Goal: Task Accomplishment & Management: Complete application form

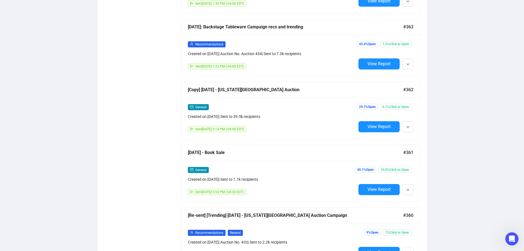
scroll to position [633, 0]
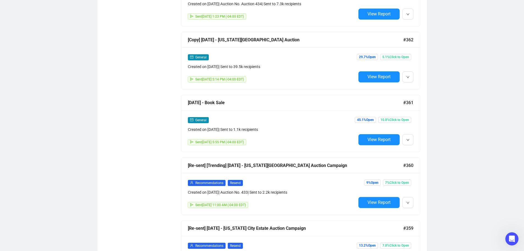
click at [272, 117] on div "General" at bounding box center [272, 120] width 168 height 6
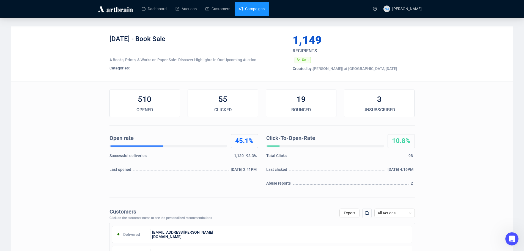
click at [257, 11] on link "Campaigns" at bounding box center [252, 9] width 26 height 14
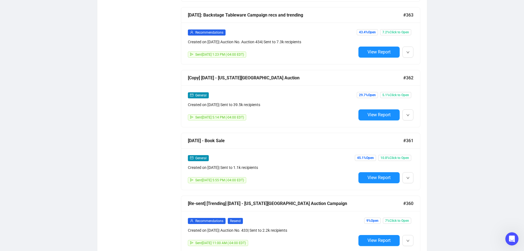
scroll to position [605, 0]
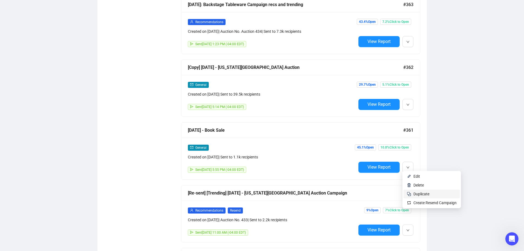
click at [430, 194] on span "Duplicate" at bounding box center [434, 194] width 43 height 6
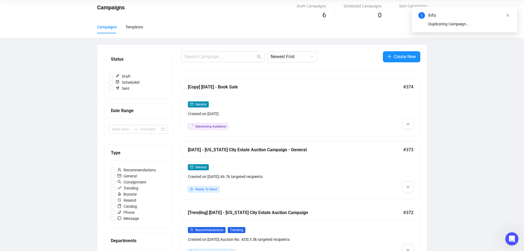
scroll to position [0, 0]
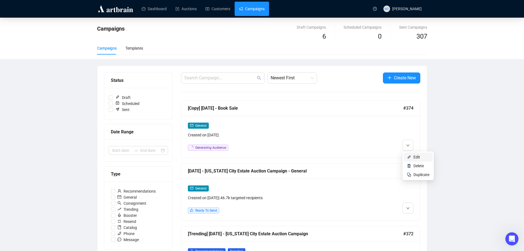
click at [413, 158] on li "Edit" at bounding box center [418, 156] width 29 height 9
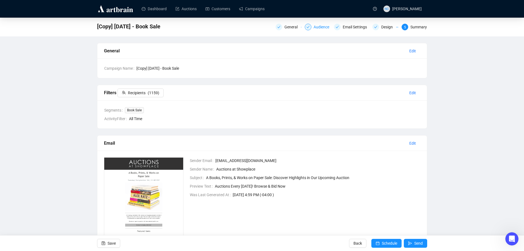
click at [323, 28] on div "Audience" at bounding box center [323, 27] width 19 height 7
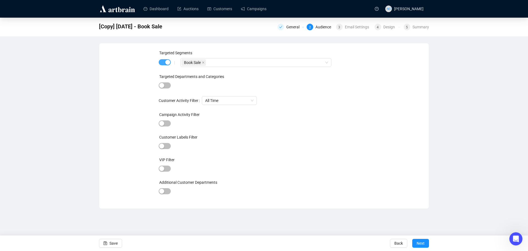
click at [165, 63] on button "button" at bounding box center [165, 62] width 12 height 6
click at [418, 242] on span "Next" at bounding box center [421, 242] width 8 height 15
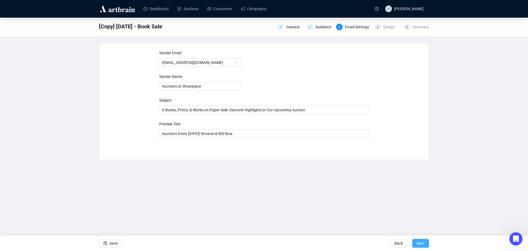
click at [427, 245] on button "Next" at bounding box center [420, 243] width 17 height 9
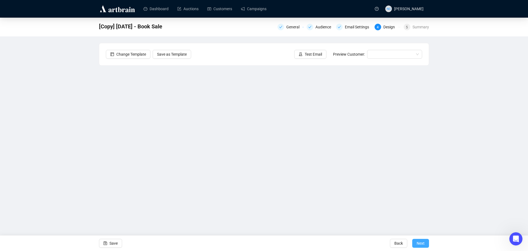
click at [425, 244] on button "Next" at bounding box center [420, 243] width 17 height 9
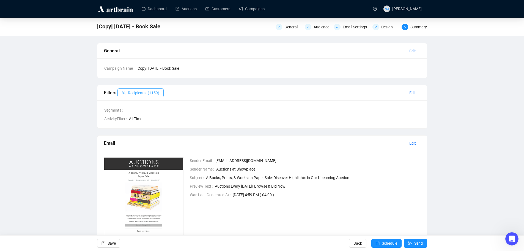
click at [146, 94] on button "Recipients ( 1159 )" at bounding box center [140, 92] width 46 height 9
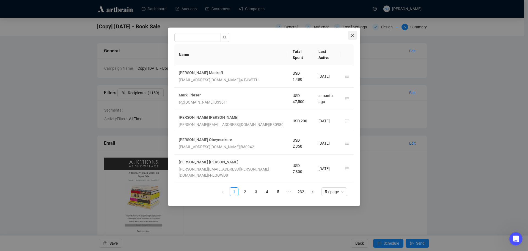
click at [350, 37] on icon "close" at bounding box center [352, 35] width 4 height 4
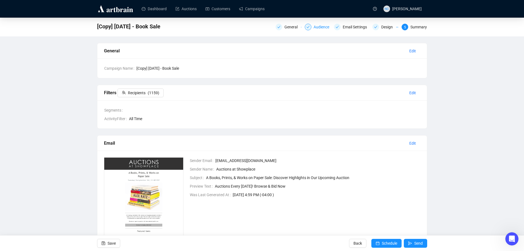
click at [317, 30] on div "Audience" at bounding box center [323, 27] width 19 height 7
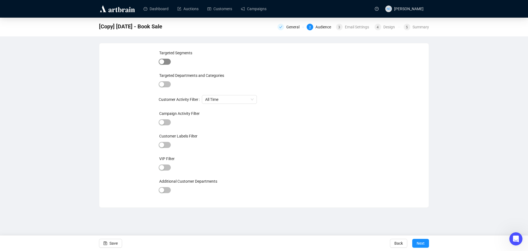
click at [165, 63] on span "button" at bounding box center [165, 62] width 12 height 6
click at [165, 63] on button "button" at bounding box center [165, 62] width 12 height 6
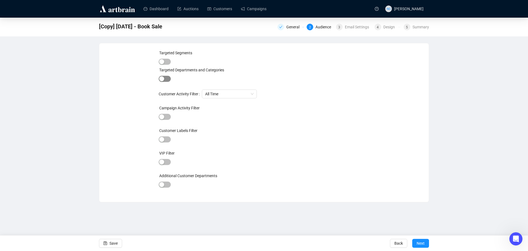
click at [167, 78] on span "button" at bounding box center [165, 79] width 12 height 6
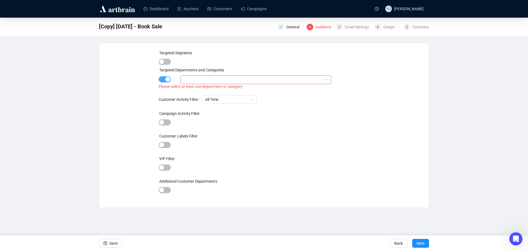
click at [167, 78] on div "button" at bounding box center [167, 79] width 5 height 5
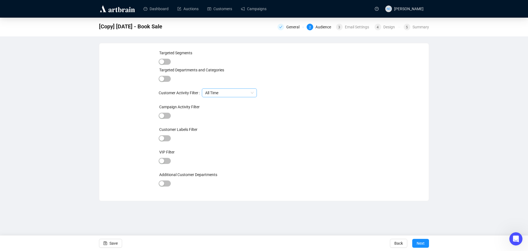
click at [231, 95] on span "All Time" at bounding box center [229, 93] width 48 height 8
click at [165, 116] on span "button" at bounding box center [165, 116] width 12 height 6
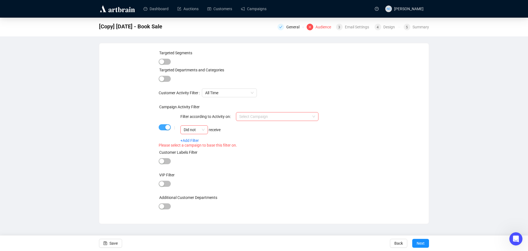
click at [163, 128] on span "button" at bounding box center [165, 127] width 12 height 6
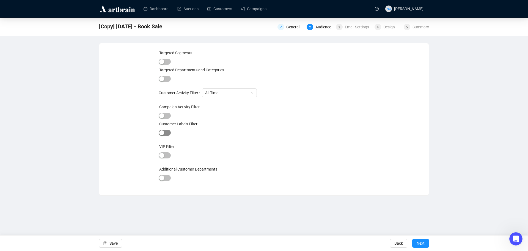
click at [167, 133] on span "button" at bounding box center [165, 133] width 12 height 6
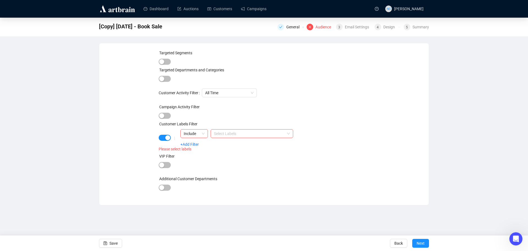
click at [169, 137] on div "|" at bounding box center [175, 138] width 12 height 4
click at [164, 137] on span "button" at bounding box center [165, 138] width 12 height 6
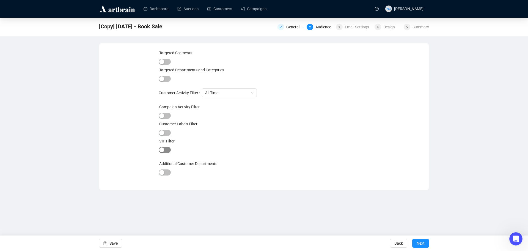
click at [166, 152] on span "button" at bounding box center [165, 150] width 12 height 6
click at [420, 243] on span "Next" at bounding box center [421, 242] width 8 height 15
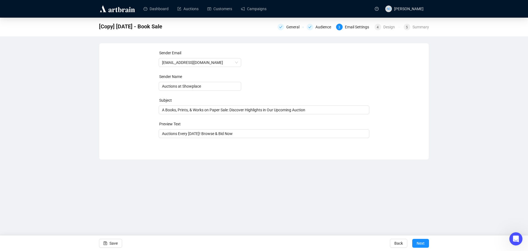
click at [420, 243] on span "Next" at bounding box center [421, 242] width 8 height 15
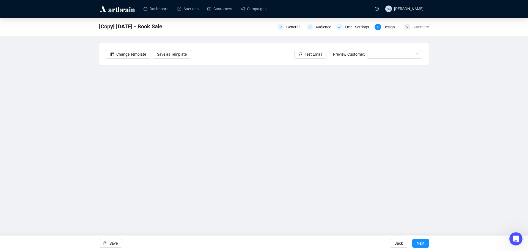
click at [420, 243] on span "Next" at bounding box center [421, 242] width 8 height 15
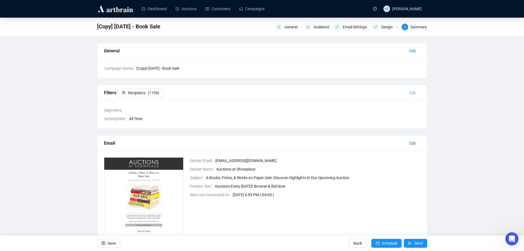
click at [415, 95] on span "Edit" at bounding box center [412, 93] width 7 height 6
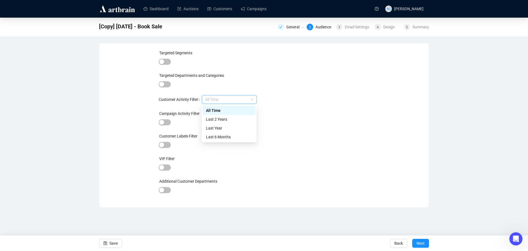
click at [238, 97] on span "All Time" at bounding box center [229, 99] width 48 height 8
click at [241, 98] on span "All Time" at bounding box center [229, 99] width 48 height 8
click at [166, 84] on span "button" at bounding box center [165, 84] width 12 height 6
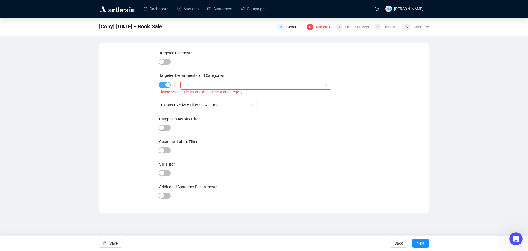
click at [166, 84] on div "button" at bounding box center [167, 84] width 5 height 5
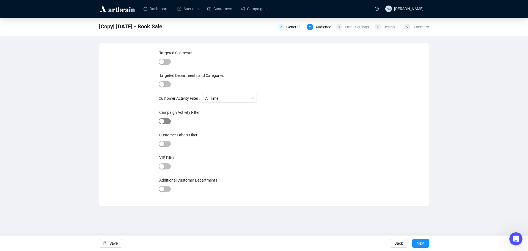
click at [166, 122] on span "button" at bounding box center [165, 121] width 12 height 6
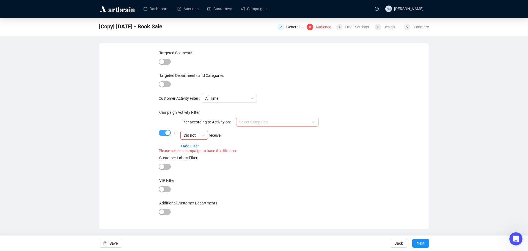
click at [166, 131] on div "button" at bounding box center [167, 132] width 5 height 5
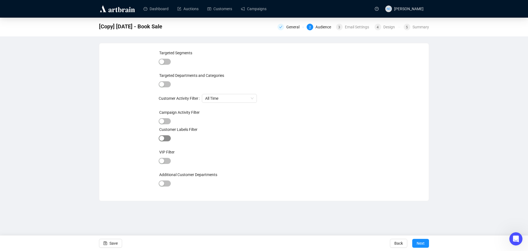
click at [165, 139] on span "button" at bounding box center [165, 138] width 12 height 6
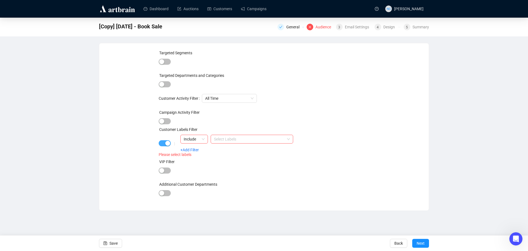
click at [166, 143] on div "button" at bounding box center [167, 143] width 5 height 5
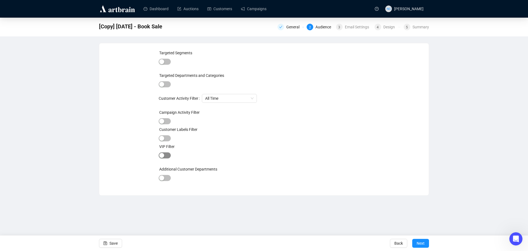
click at [165, 157] on span "button" at bounding box center [165, 155] width 12 height 6
click at [417, 242] on span "Next" at bounding box center [421, 242] width 8 height 15
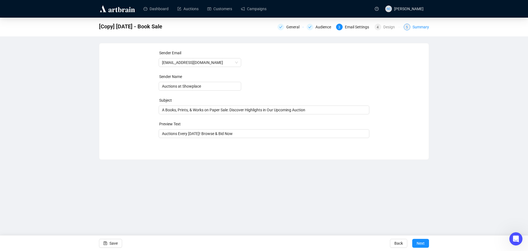
click at [419, 28] on div "Summary" at bounding box center [421, 27] width 17 height 7
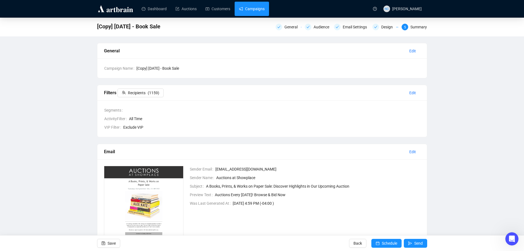
click at [254, 8] on link "Campaigns" at bounding box center [252, 9] width 26 height 14
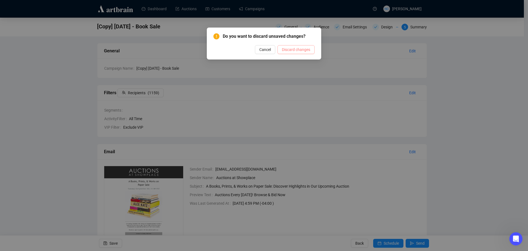
click at [296, 49] on span "Discard changes" at bounding box center [296, 49] width 28 height 6
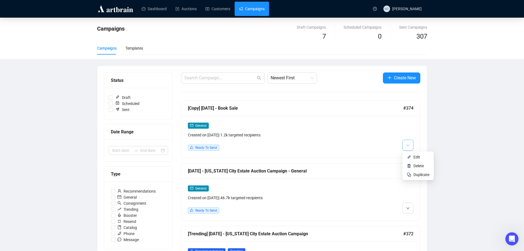
click at [411, 144] on button "button" at bounding box center [407, 144] width 11 height 11
click at [427, 157] on span "Edit" at bounding box center [421, 157] width 16 height 6
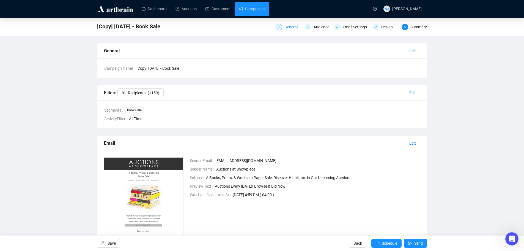
click at [285, 27] on div "General" at bounding box center [292, 27] width 17 height 7
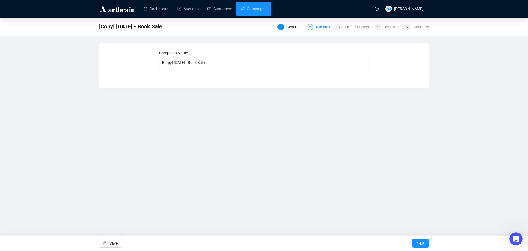
click at [326, 28] on div "Audience" at bounding box center [325, 27] width 19 height 7
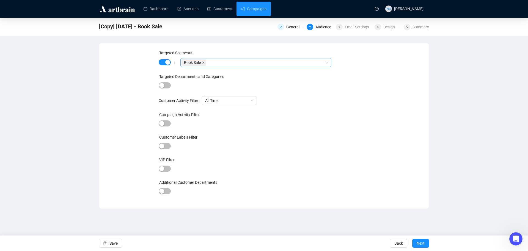
click at [203, 63] on icon "close" at bounding box center [203, 62] width 3 height 3
click at [267, 62] on div at bounding box center [253, 63] width 143 height 8
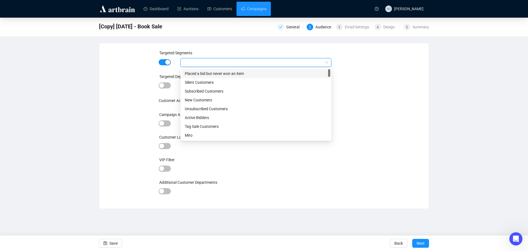
click at [399, 97] on div "Targeted Segments | Targeted Departments and Categories Customer Activity Filte…" at bounding box center [264, 126] width 316 height 152
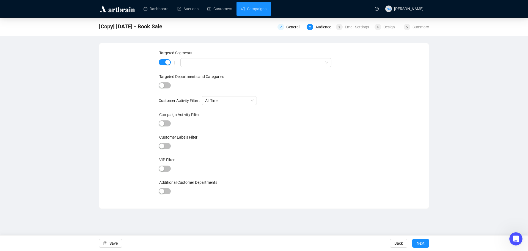
click at [169, 63] on div "|" at bounding box center [175, 62] width 12 height 4
click at [168, 63] on div "button" at bounding box center [167, 62] width 5 height 5
click at [422, 243] on span "Next" at bounding box center [421, 242] width 8 height 15
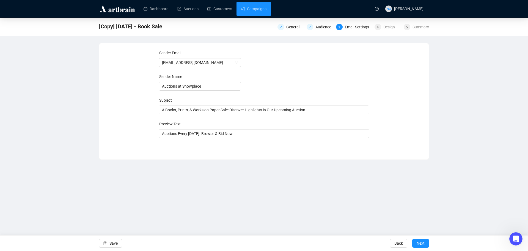
click at [422, 243] on span "Next" at bounding box center [421, 242] width 8 height 15
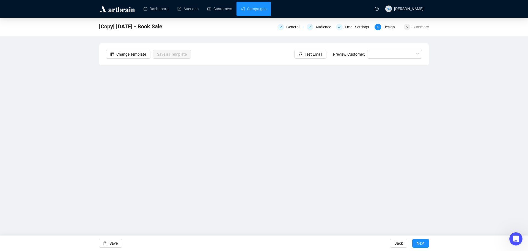
click at [422, 243] on span "Next" at bounding box center [421, 242] width 8 height 15
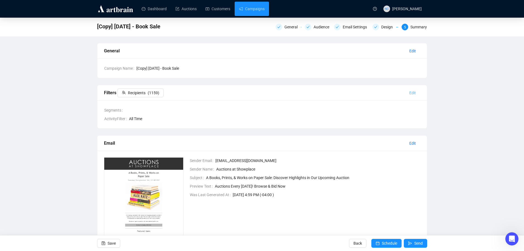
click at [412, 93] on span "Edit" at bounding box center [412, 93] width 7 height 6
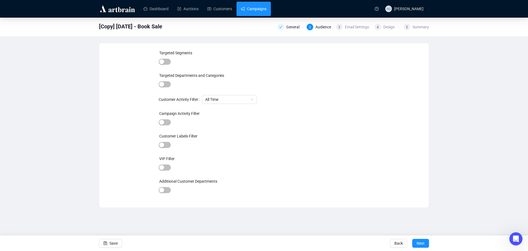
click at [256, 13] on link "Campaigns" at bounding box center [254, 9] width 26 height 14
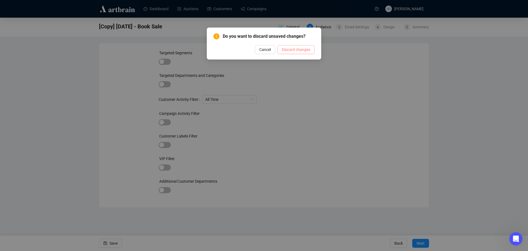
click at [284, 51] on span "Discard changes" at bounding box center [296, 49] width 28 height 6
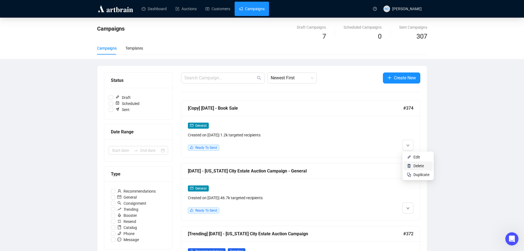
click at [423, 167] on span "Delete" at bounding box center [418, 165] width 10 height 4
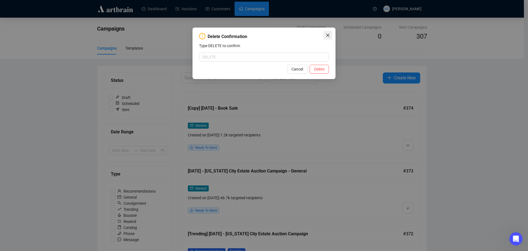
click at [328, 37] on icon "close" at bounding box center [328, 35] width 4 height 4
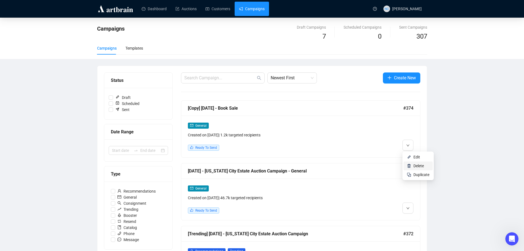
click at [420, 166] on span "Delete" at bounding box center [418, 165] width 10 height 4
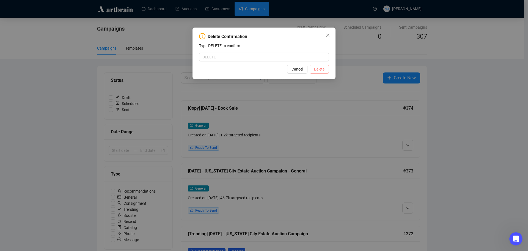
click at [317, 69] on span "Delete" at bounding box center [319, 69] width 10 height 6
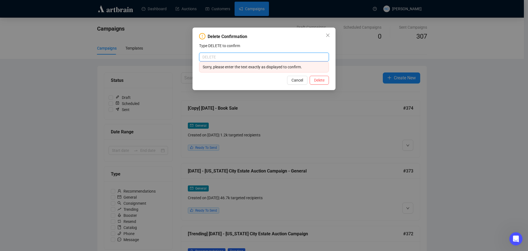
click at [246, 57] on input "text" at bounding box center [264, 57] width 130 height 9
click at [314, 81] on span "Delete" at bounding box center [319, 80] width 10 height 6
drag, startPoint x: 214, startPoint y: 56, endPoint x: 190, endPoint y: 56, distance: 23.7
click at [190, 56] on div "Delete Confirmation Type DELETE to confirm delete Sorry, please enter the text …" at bounding box center [264, 125] width 528 height 251
type input "DELETE"
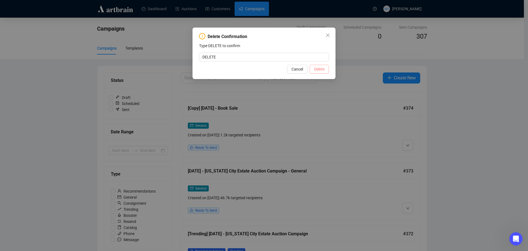
click at [317, 70] on span "Delete" at bounding box center [319, 69] width 10 height 6
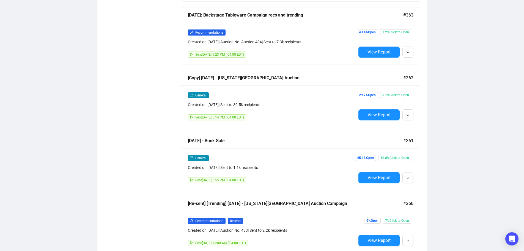
scroll to position [605, 0]
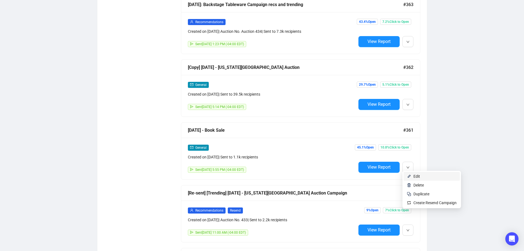
click at [421, 178] on span "Edit" at bounding box center [434, 176] width 43 height 6
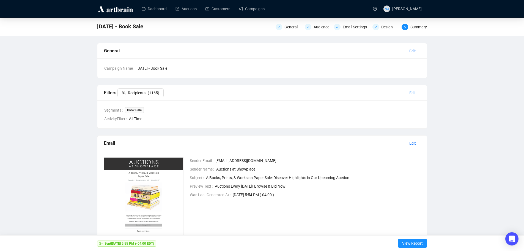
click at [413, 94] on span "Edit" at bounding box center [412, 93] width 7 height 6
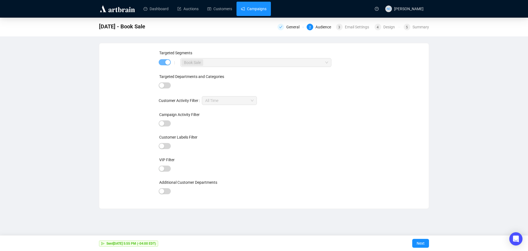
click at [246, 10] on link "Campaigns" at bounding box center [254, 9] width 26 height 14
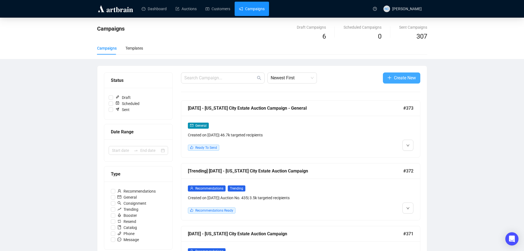
click at [399, 80] on span "Create New" at bounding box center [405, 77] width 22 height 7
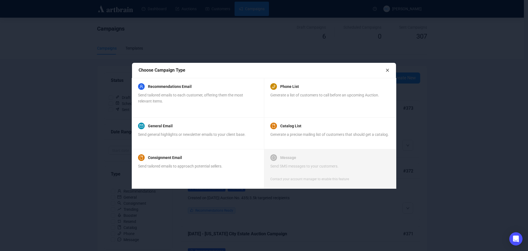
click at [386, 70] on icon "close" at bounding box center [388, 70] width 4 height 4
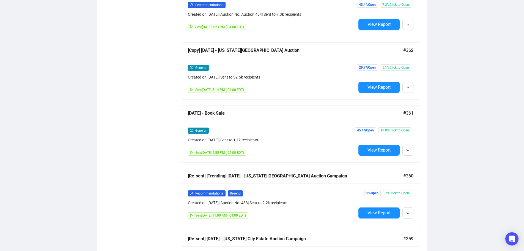
scroll to position [633, 0]
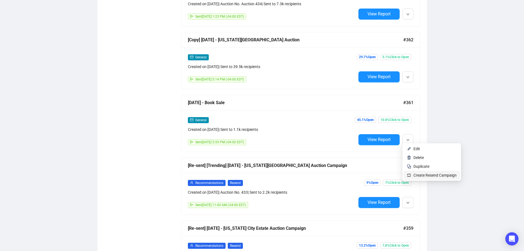
click at [429, 176] on span "Create Resend Campaign" at bounding box center [434, 175] width 43 height 4
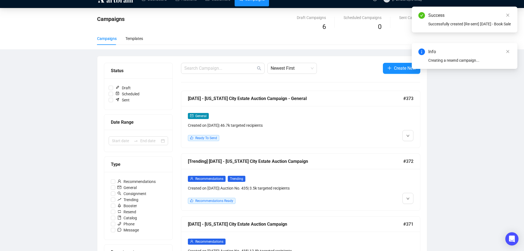
scroll to position [0, 0]
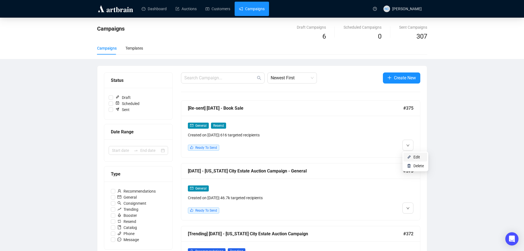
click at [416, 158] on span "Edit" at bounding box center [416, 157] width 7 height 4
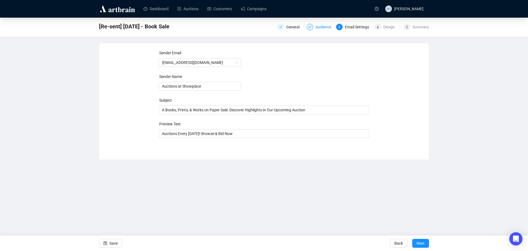
click at [315, 26] on div "Audience" at bounding box center [320, 27] width 26 height 7
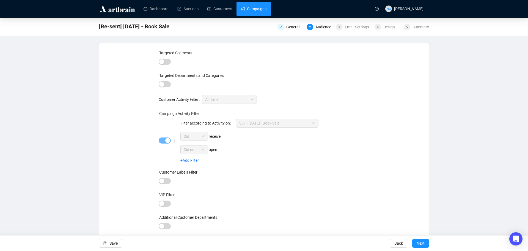
click at [264, 11] on link "Campaigns" at bounding box center [254, 9] width 26 height 14
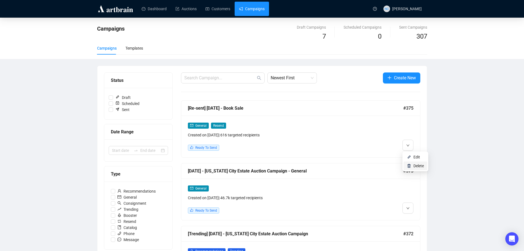
click at [420, 164] on span "Delete" at bounding box center [418, 165] width 10 height 4
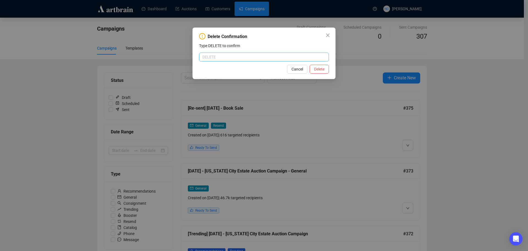
click at [242, 59] on input "text" at bounding box center [264, 57] width 130 height 9
type input "DELETE"
click at [321, 67] on span "Delete" at bounding box center [319, 69] width 10 height 6
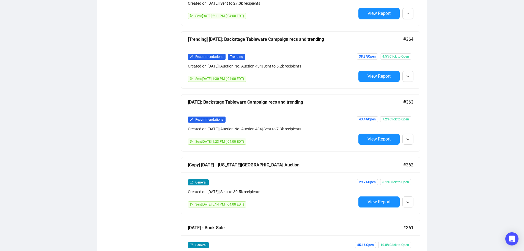
scroll to position [618, 0]
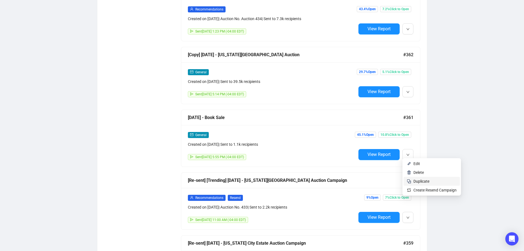
click at [425, 180] on span "Duplicate" at bounding box center [421, 181] width 16 height 4
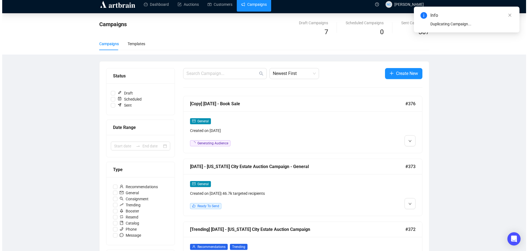
scroll to position [0, 0]
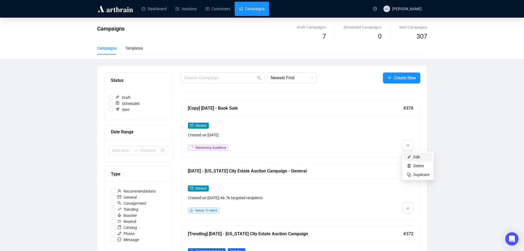
click at [412, 158] on li "Edit" at bounding box center [418, 156] width 29 height 9
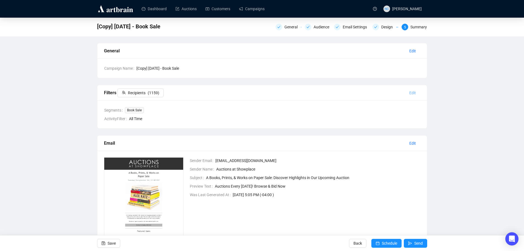
click at [412, 93] on span "Edit" at bounding box center [412, 93] width 7 height 6
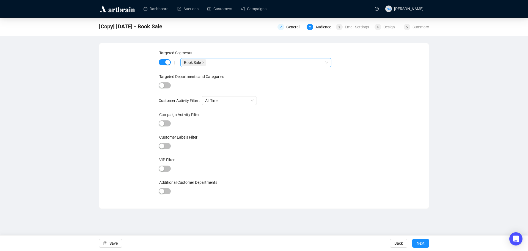
click at [228, 65] on div "Book Sale" at bounding box center [253, 63] width 143 height 8
click at [139, 79] on div "Targeted Segments | Targeted Departments and Categories Customer Activity Filte…" at bounding box center [264, 126] width 316 height 152
click at [166, 62] on div "button" at bounding box center [167, 62] width 5 height 5
click at [166, 85] on span "button" at bounding box center [165, 84] width 12 height 6
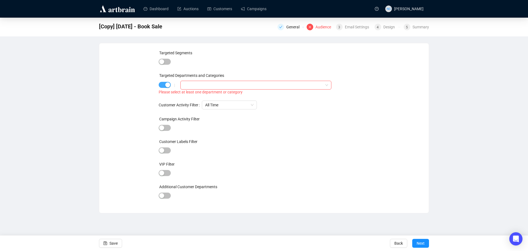
click at [166, 85] on div "button" at bounding box center [167, 84] width 5 height 5
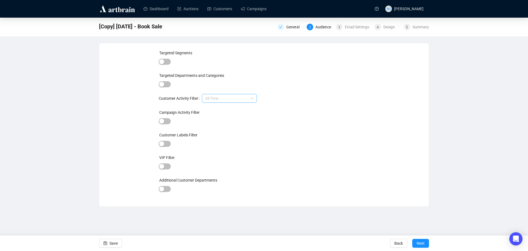
click at [235, 98] on span "All Time" at bounding box center [229, 98] width 48 height 8
click at [165, 122] on button "button" at bounding box center [165, 121] width 12 height 6
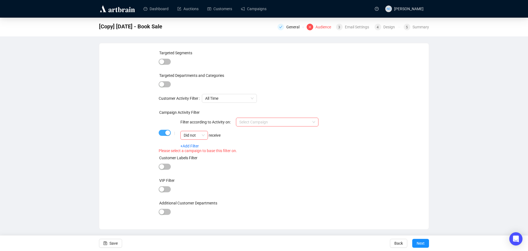
click at [163, 132] on span "button" at bounding box center [165, 133] width 12 height 6
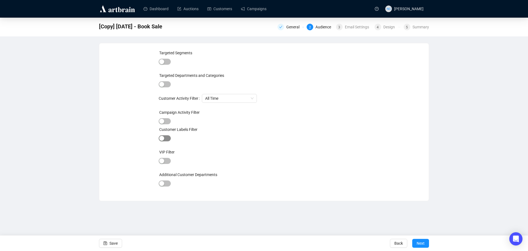
click at [166, 136] on span "button" at bounding box center [165, 138] width 12 height 6
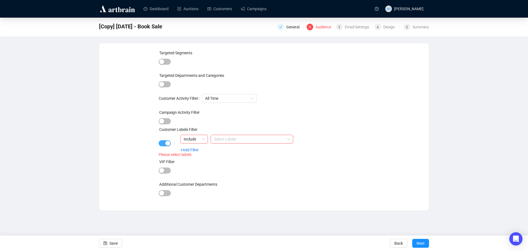
click at [165, 141] on div "button" at bounding box center [167, 143] width 5 height 5
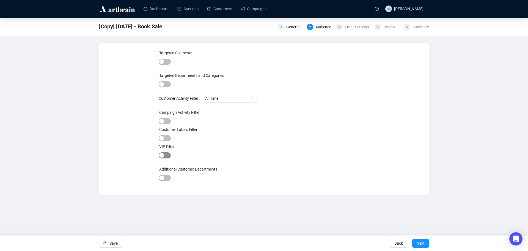
click at [165, 155] on span "button" at bounding box center [165, 155] width 12 height 6
click at [165, 155] on div "button" at bounding box center [167, 155] width 5 height 5
click at [162, 180] on div at bounding box center [165, 178] width 12 height 8
click at [163, 179] on div "button" at bounding box center [161, 177] width 5 height 5
click at [163, 179] on span "button" at bounding box center [165, 178] width 12 height 6
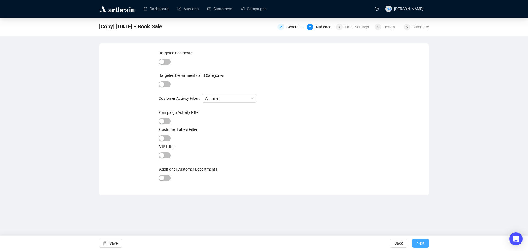
click at [421, 242] on span "Next" at bounding box center [421, 242] width 8 height 15
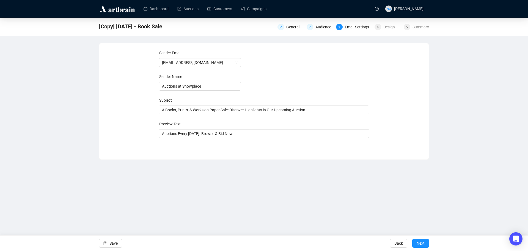
click at [421, 242] on span "Next" at bounding box center [421, 242] width 8 height 15
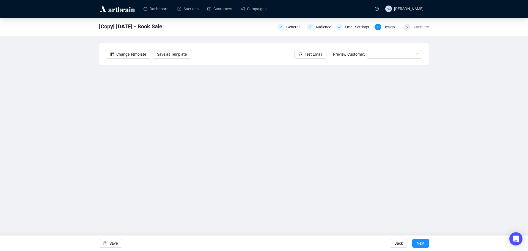
click at [421, 242] on span "Next" at bounding box center [421, 242] width 8 height 15
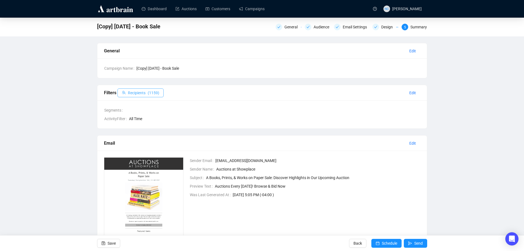
click at [145, 93] on span "Recipients" at bounding box center [137, 93] width 18 height 6
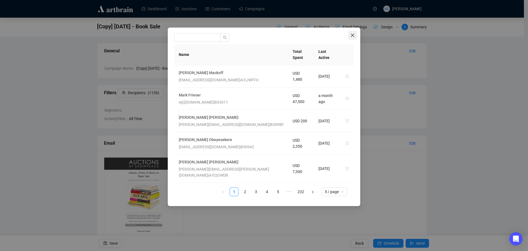
click at [354, 34] on icon "close" at bounding box center [352, 35] width 4 height 4
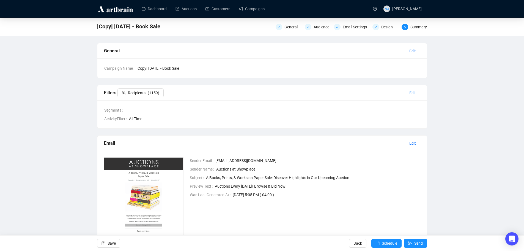
click at [411, 93] on span "Edit" at bounding box center [412, 93] width 7 height 6
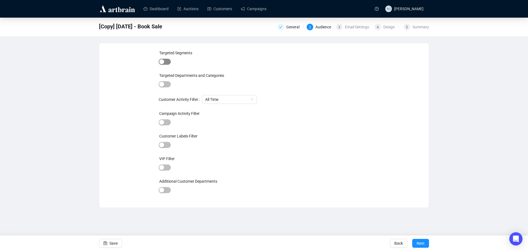
click at [168, 60] on span "button" at bounding box center [165, 62] width 12 height 6
click at [213, 61] on div at bounding box center [253, 63] width 143 height 8
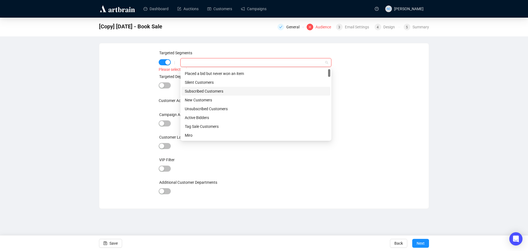
click at [229, 91] on div "Subscribed Customers" at bounding box center [256, 91] width 142 height 6
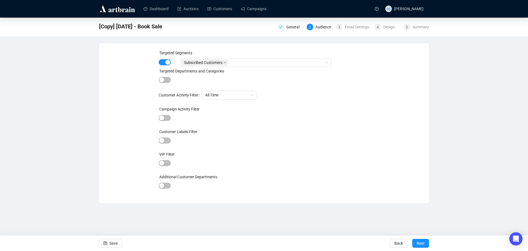
click at [132, 92] on div "Targeted Segments | Subscribed Customers Targeted Departments and Categories Cu…" at bounding box center [264, 123] width 316 height 146
click at [419, 242] on span "Next" at bounding box center [421, 242] width 8 height 15
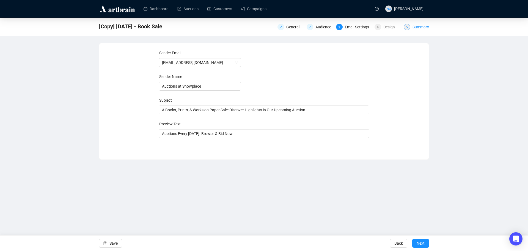
click at [417, 27] on div "Summary" at bounding box center [421, 27] width 17 height 7
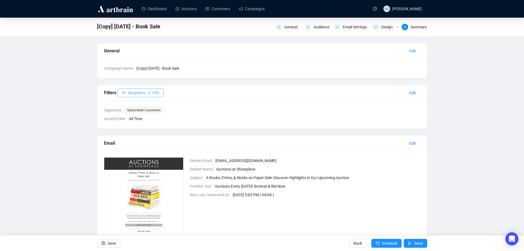
click at [144, 93] on span "Recipients" at bounding box center [137, 93] width 18 height 6
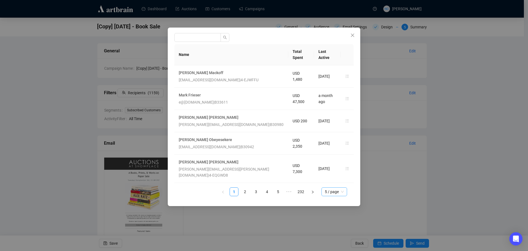
click at [331, 187] on span "5 / page" at bounding box center [334, 191] width 19 height 8
click at [332, 235] on div "100 / page" at bounding box center [335, 238] width 18 height 6
click at [317, 190] on div "Name Total Spent Last Active William Mackoff wmackoff@aya.yale.edu | 4-EJWFFU U…" at bounding box center [264, 117] width 193 height 178
click at [354, 34] on icon "close" at bounding box center [352, 35] width 3 height 3
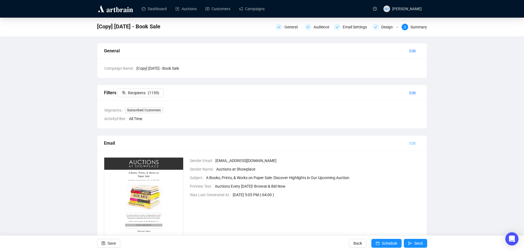
click at [410, 142] on span "Edit" at bounding box center [412, 143] width 7 height 6
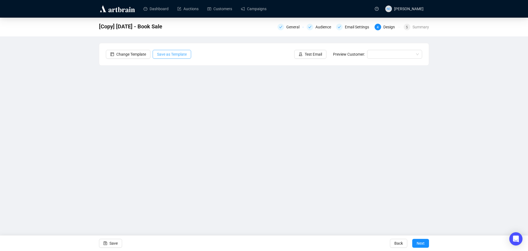
click at [180, 54] on span "Save as Template" at bounding box center [172, 54] width 30 height 6
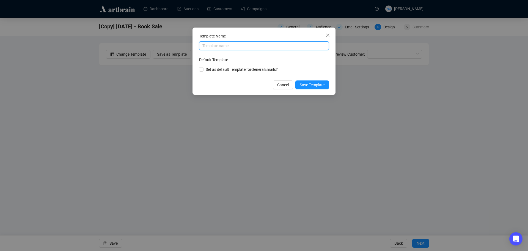
click at [248, 44] on input "text" at bounding box center [264, 45] width 130 height 9
type input "book"
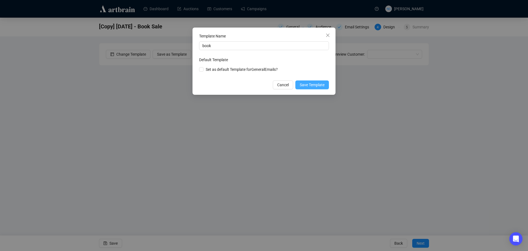
click at [313, 84] on span "Save Template" at bounding box center [312, 85] width 25 height 6
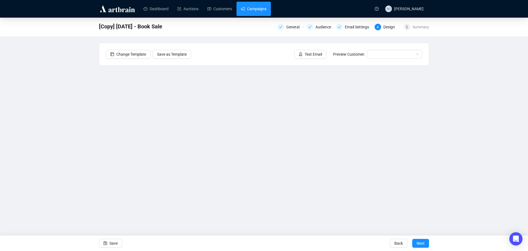
click at [256, 10] on link "Campaigns" at bounding box center [254, 9] width 26 height 14
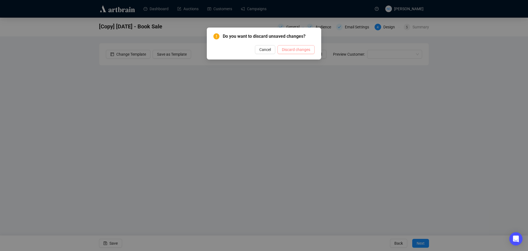
click at [292, 50] on span "Discard changes" at bounding box center [296, 49] width 28 height 6
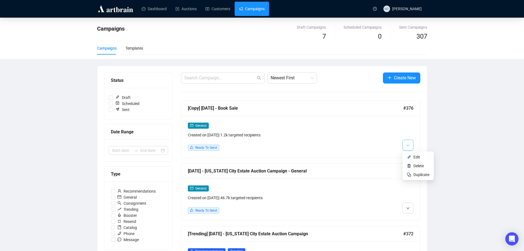
click at [405, 146] on button "button" at bounding box center [407, 144] width 11 height 11
click at [419, 165] on span "Delete" at bounding box center [418, 165] width 10 height 4
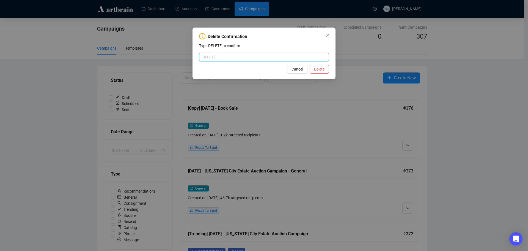
click at [229, 57] on input "text" at bounding box center [264, 57] width 130 height 9
type input "DELETE"
click at [319, 70] on span "Delete" at bounding box center [319, 69] width 10 height 6
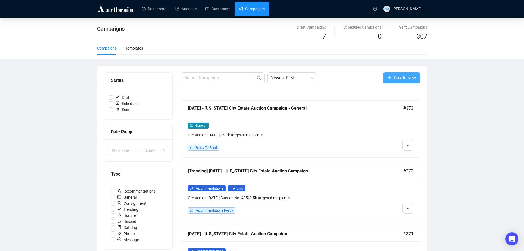
click at [394, 78] on span "Create New" at bounding box center [405, 77] width 22 height 7
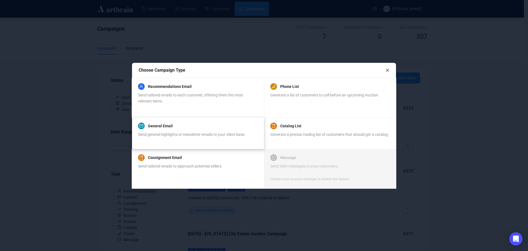
click at [204, 119] on div "General Email Send general highlights or newsletter emails to your client base." at bounding box center [198, 133] width 132 height 32
click at [184, 130] on div "General Email Send general highlights or newsletter emails to your client base." at bounding box center [192, 132] width 108 height 21
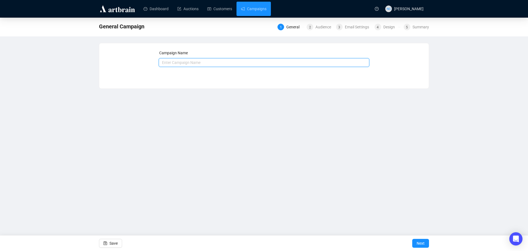
click at [214, 63] on input "text" at bounding box center [264, 62] width 211 height 9
type input "[DATE] - Book Sale General"
click at [420, 242] on span "Next" at bounding box center [421, 242] width 8 height 15
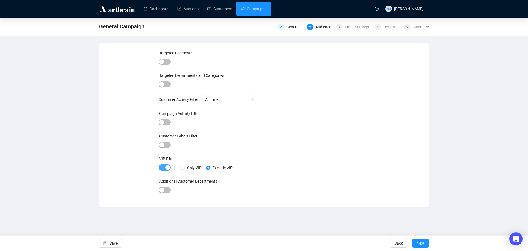
click at [165, 168] on div "button" at bounding box center [167, 167] width 5 height 5
click at [427, 244] on button "Next" at bounding box center [420, 243] width 17 height 9
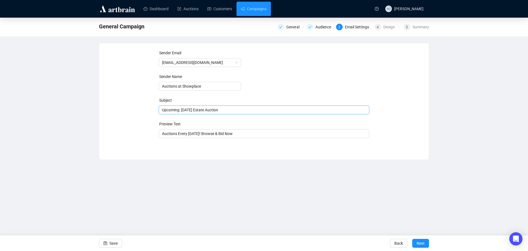
click at [213, 110] on span "Upcoming: September 18th Estate Auction" at bounding box center [264, 110] width 211 height 4
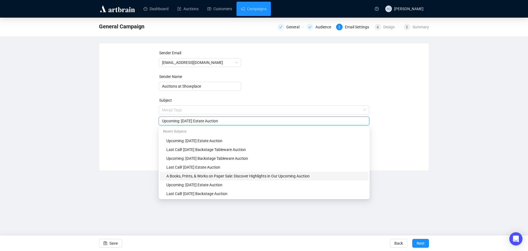
click at [259, 177] on div "A Books, Prints, & Works on Paper Sale: Discover Highlights in Our Upcoming Auc…" at bounding box center [265, 176] width 199 height 6
type input "A Books, Prints, & Works on Paper Sale: Discover Highlights in Our Upcoming Auc…"
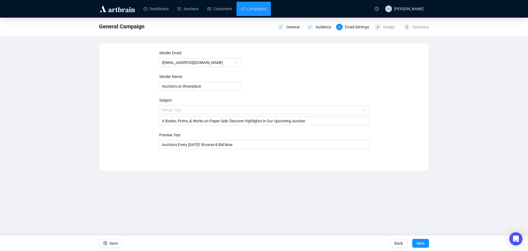
click at [267, 169] on div "Sender Email auctions@nyshowplace.com Sender Name Auctions at Showplace Subject…" at bounding box center [264, 107] width 330 height 128
click at [424, 243] on span "Next" at bounding box center [421, 242] width 8 height 15
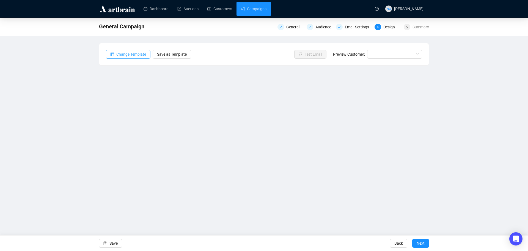
click at [133, 55] on span "Change Template" at bounding box center [131, 54] width 30 height 6
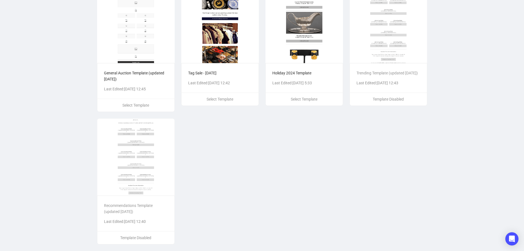
scroll to position [24, 0]
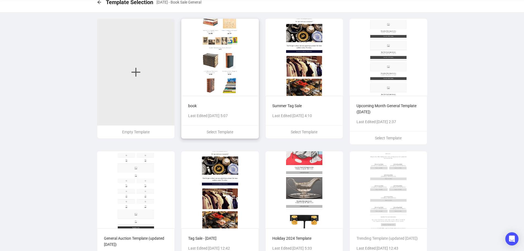
click at [223, 65] on img at bounding box center [220, 57] width 78 height 77
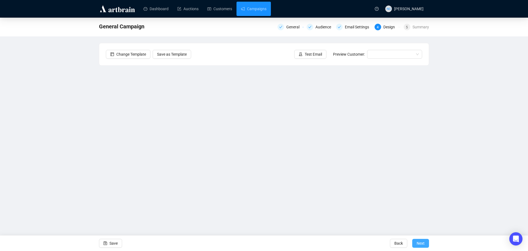
click at [419, 242] on span "Next" at bounding box center [421, 242] width 8 height 15
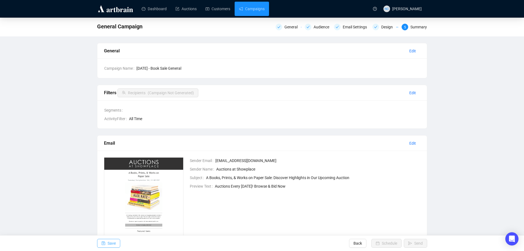
click at [113, 244] on span "Save" at bounding box center [112, 242] width 8 height 15
click at [385, 27] on div "Design" at bounding box center [388, 27] width 15 height 7
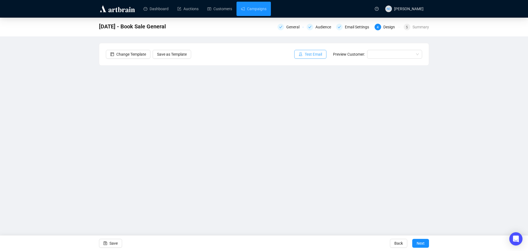
click at [309, 54] on span "Test Email" at bounding box center [313, 54] width 17 height 6
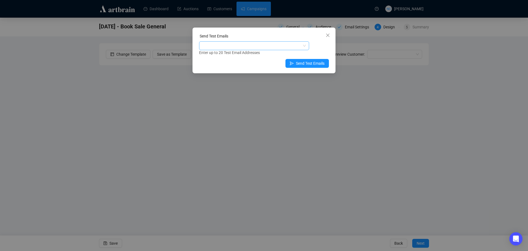
click at [259, 47] on div at bounding box center [251, 46] width 102 height 8
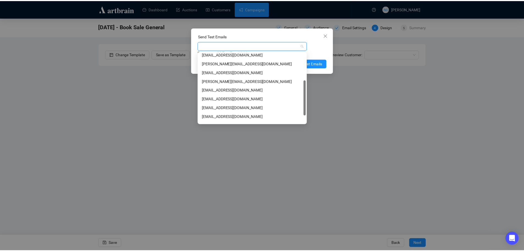
scroll to position [70, 0]
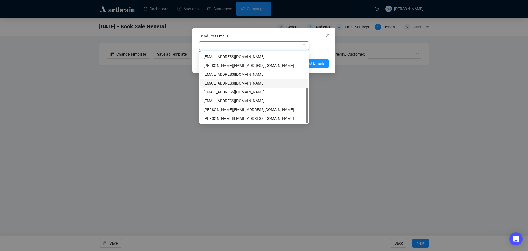
click at [250, 81] on div "nickcheng.ust@gmail.com" at bounding box center [254, 83] width 101 height 6
click at [330, 49] on div "Send Test Emails nickcheng.ust@gmail.com Enter up to 20 Test Email Addresses Se…" at bounding box center [264, 51] width 143 height 46
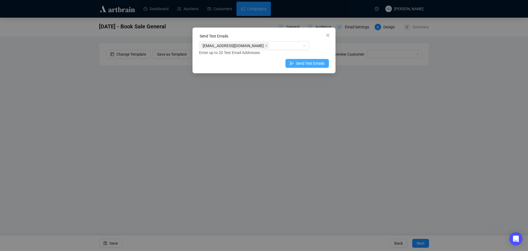
click at [315, 62] on span "Send Test Emails" at bounding box center [310, 63] width 29 height 6
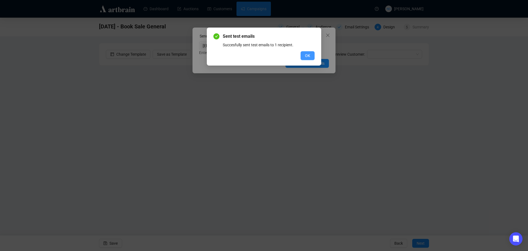
click at [306, 55] on span "OK" at bounding box center [307, 56] width 5 height 6
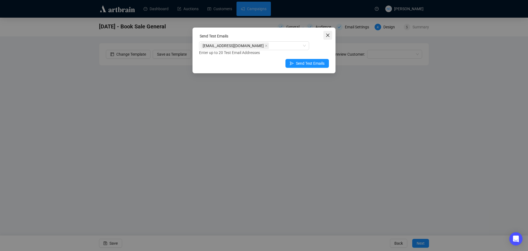
click at [325, 37] on span "Close" at bounding box center [328, 35] width 9 height 4
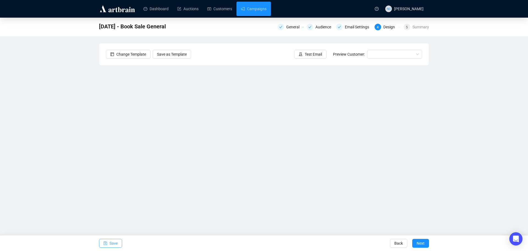
click at [116, 241] on span "Save" at bounding box center [113, 242] width 8 height 15
click at [426, 246] on button "Next" at bounding box center [420, 243] width 17 height 9
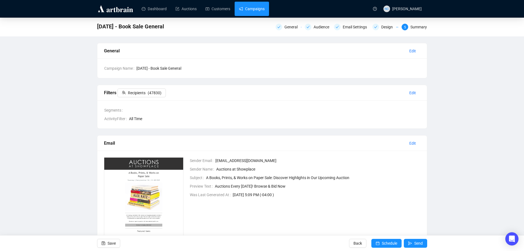
click at [260, 12] on link "Campaigns" at bounding box center [252, 9] width 26 height 14
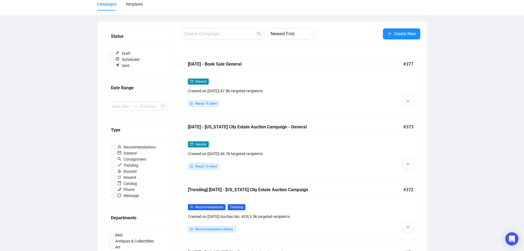
scroll to position [40, 0]
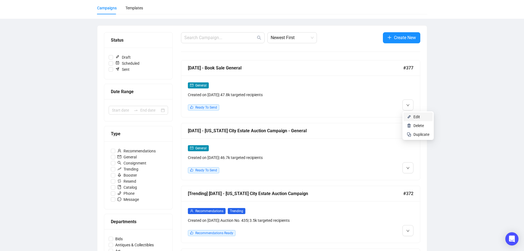
click at [412, 116] on li "Edit" at bounding box center [418, 116] width 29 height 9
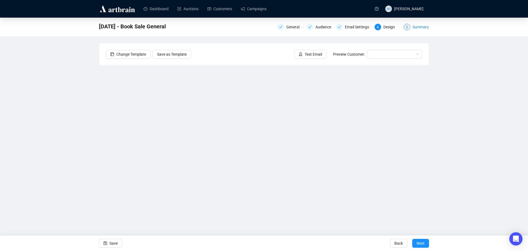
click at [425, 25] on div "Summary" at bounding box center [421, 27] width 17 height 7
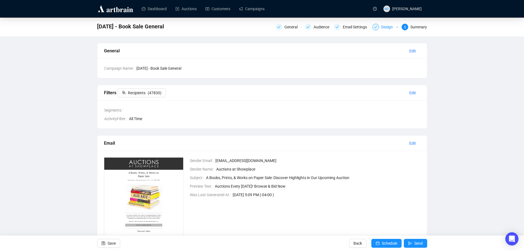
click at [387, 28] on div "Design" at bounding box center [388, 27] width 15 height 7
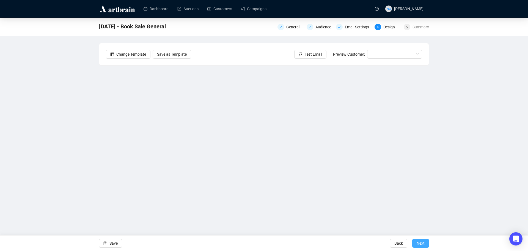
click at [420, 247] on span "Next" at bounding box center [421, 242] width 8 height 15
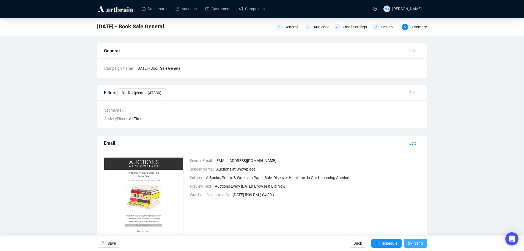
click at [421, 244] on span "Send" at bounding box center [418, 242] width 9 height 15
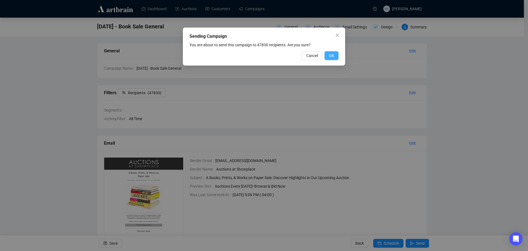
click at [333, 57] on span "OK" at bounding box center [331, 56] width 5 height 6
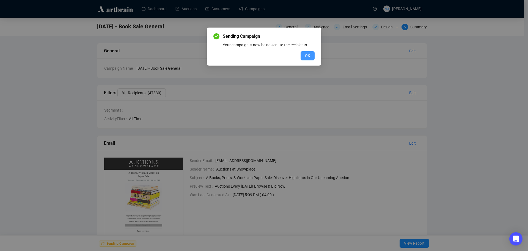
click at [307, 57] on span "OK" at bounding box center [307, 56] width 5 height 6
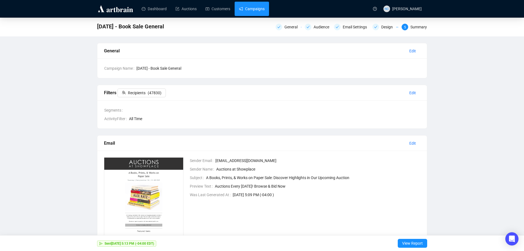
click at [248, 11] on link "Campaigns" at bounding box center [252, 9] width 26 height 14
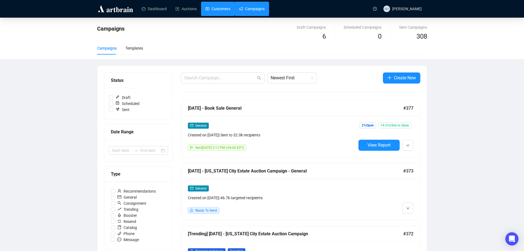
click at [216, 11] on link "Customers" at bounding box center [218, 9] width 25 height 14
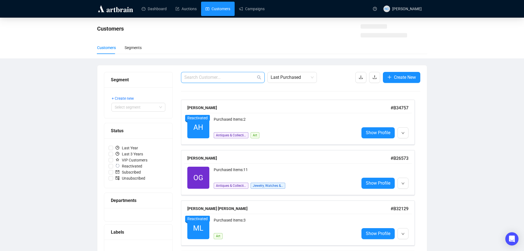
click at [222, 78] on input "text" at bounding box center [220, 77] width 72 height 7
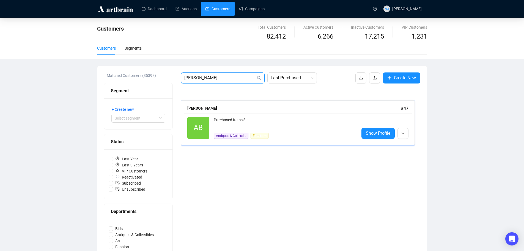
type input "amos ba"
click at [272, 119] on div "Purchased Items: 3" at bounding box center [284, 122] width 141 height 11
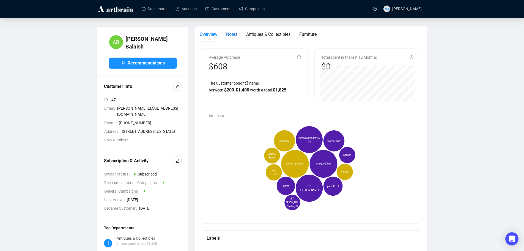
click at [230, 37] on span "Notes" at bounding box center [231, 34] width 11 height 5
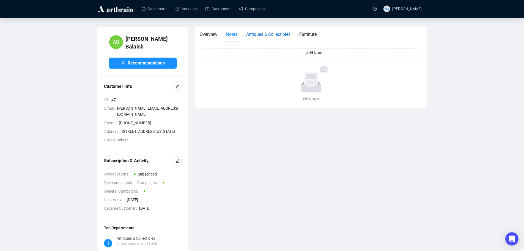
click at [253, 34] on span "Antiques & Collectibles" at bounding box center [268, 34] width 44 height 5
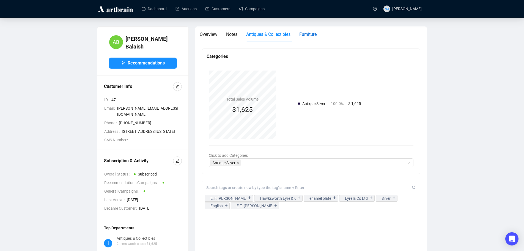
click at [313, 37] on span "Furniture" at bounding box center [307, 34] width 17 height 5
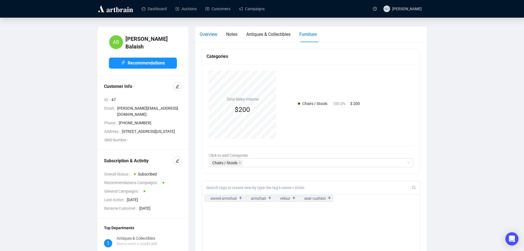
click at [203, 35] on span "Overview" at bounding box center [209, 34] width 18 height 5
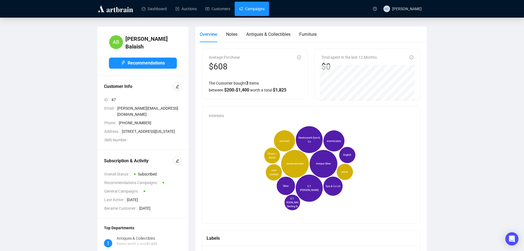
click at [254, 9] on link "Campaigns" at bounding box center [252, 9] width 26 height 14
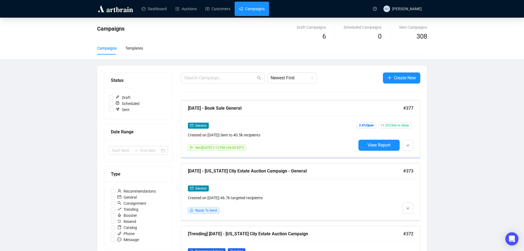
click at [297, 126] on div "General" at bounding box center [272, 125] width 168 height 6
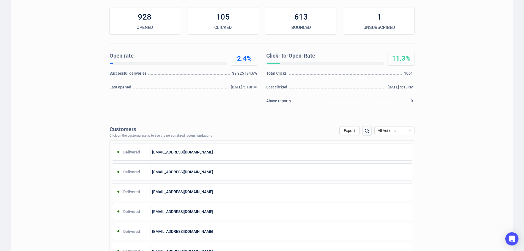
scroll to position [83, 0]
click at [366, 129] on img at bounding box center [367, 130] width 7 height 7
click at [342, 129] on input "text" at bounding box center [337, 131] width 46 height 10
type input "amos"
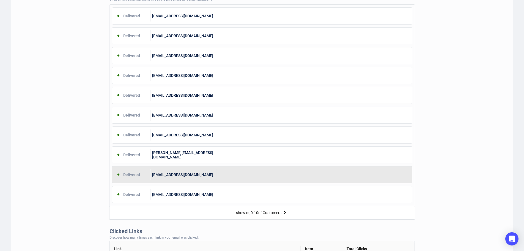
scroll to position [220, 0]
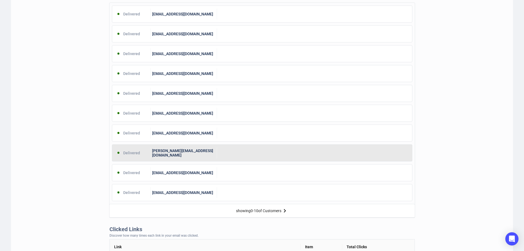
click at [221, 155] on div at bounding box center [314, 152] width 195 height 11
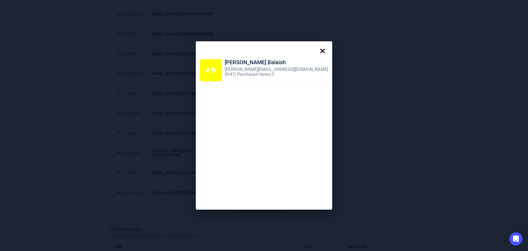
click at [317, 51] on icon at bounding box center [322, 50] width 11 height 11
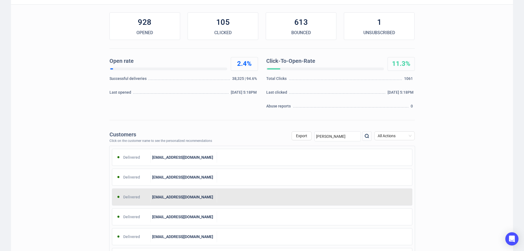
scroll to position [0, 0]
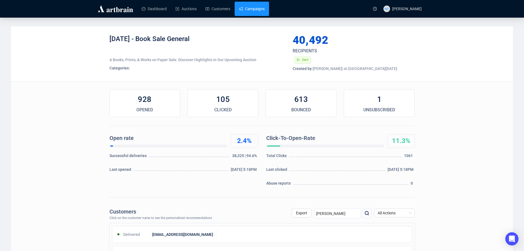
click at [252, 7] on link "Campaigns" at bounding box center [252, 9] width 26 height 14
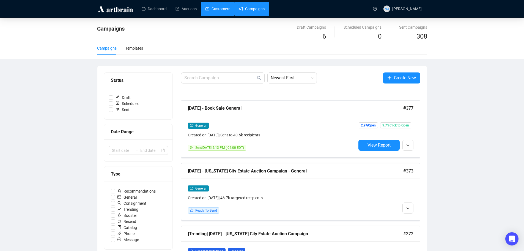
click at [213, 9] on link "Customers" at bounding box center [218, 9] width 25 height 14
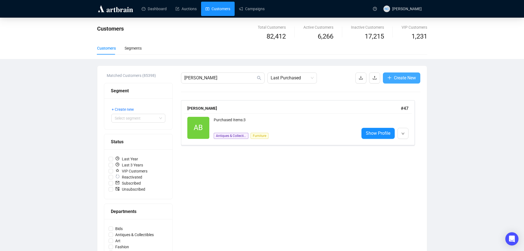
click at [406, 76] on span "Create New" at bounding box center [405, 77] width 22 height 7
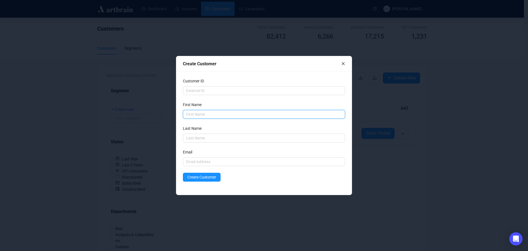
click at [249, 112] on input "text" at bounding box center [264, 114] width 162 height 9
type input "Showplace"
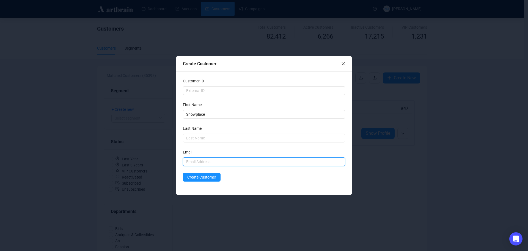
click at [213, 163] on input "text" at bounding box center [264, 161] width 162 height 9
type input "[EMAIL_ADDRESS][DOMAIN_NAME]"
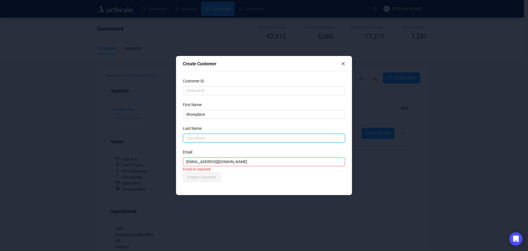
click at [206, 138] on input "text" at bounding box center [264, 137] width 162 height 9
type input "NY"
click at [252, 182] on div "Customer ID First Name Showplace Last Name NY Email auctions@nyshowplace.com Em…" at bounding box center [264, 132] width 176 height 123
drag, startPoint x: 251, startPoint y: 161, endPoint x: 179, endPoint y: 158, distance: 71.4
click at [179, 158] on div "Customer ID First Name Showplace Last Name NY Email auctions@nyshowplace.com Em…" at bounding box center [264, 132] width 176 height 123
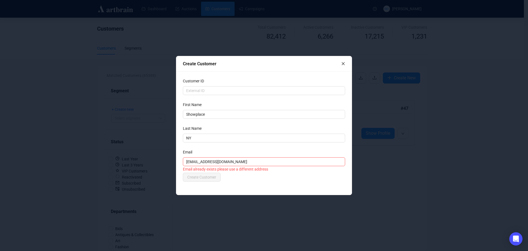
click at [343, 62] on icon "close" at bounding box center [343, 64] width 4 height 4
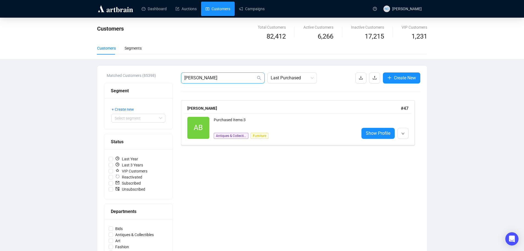
drag, startPoint x: 223, startPoint y: 76, endPoint x: 174, endPoint y: 80, distance: 49.1
paste input "uctions@nyshowplace.com"
type input "[EMAIL_ADDRESS][DOMAIN_NAME]"
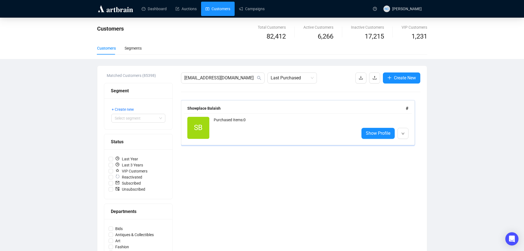
click at [247, 127] on div "Purchased Items: 0" at bounding box center [284, 128] width 141 height 22
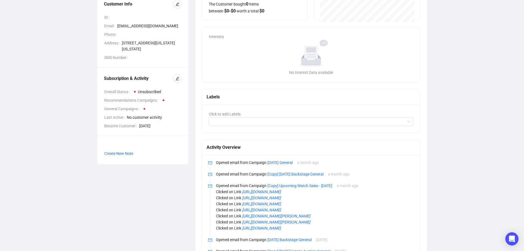
scroll to position [83, 0]
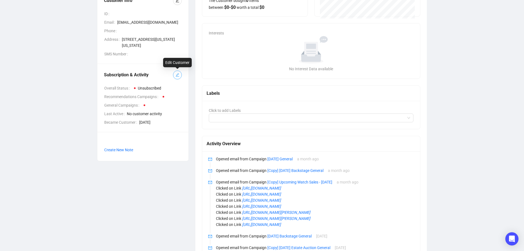
click at [177, 77] on span "button" at bounding box center [178, 75] width 4 height 6
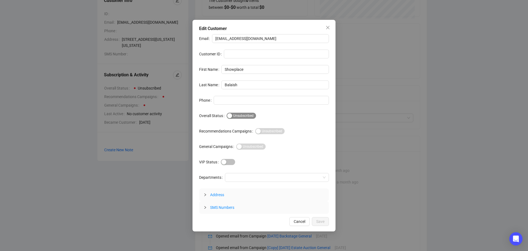
click at [240, 117] on span "Subscribed Unsubscribed" at bounding box center [241, 116] width 29 height 6
click at [324, 222] on span "Save" at bounding box center [320, 221] width 8 height 6
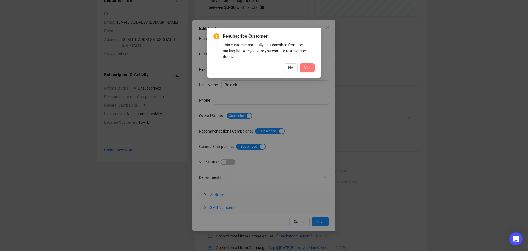
click at [306, 69] on span "Yes" at bounding box center [307, 68] width 6 height 6
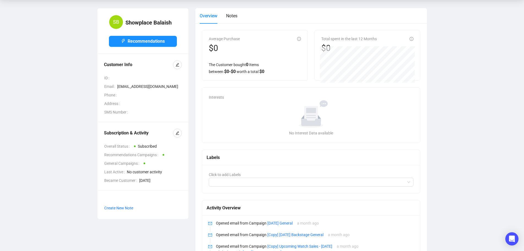
scroll to position [0, 0]
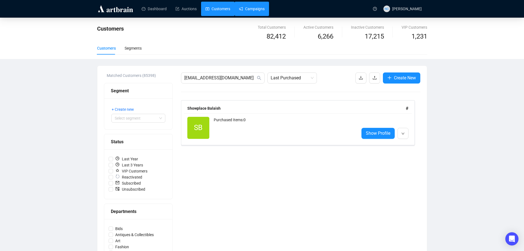
click at [257, 6] on link "Campaigns" at bounding box center [252, 9] width 26 height 14
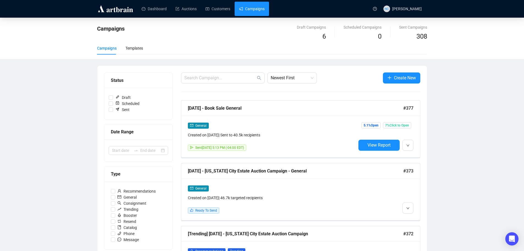
click at [252, 4] on link "Campaigns" at bounding box center [252, 9] width 26 height 14
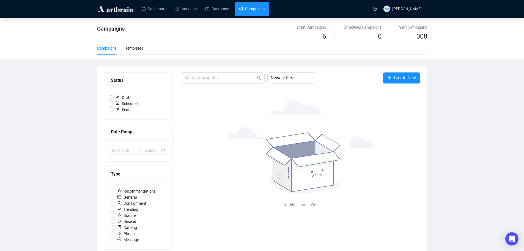
click at [252, 7] on link "Campaigns" at bounding box center [252, 9] width 26 height 14
click at [255, 7] on link "Campaigns" at bounding box center [252, 9] width 26 height 14
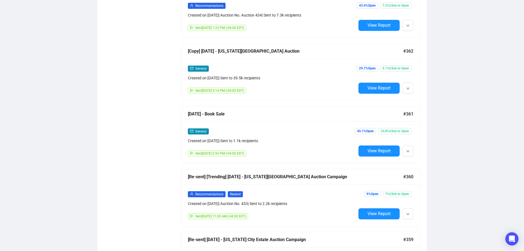
scroll to position [715, 0]
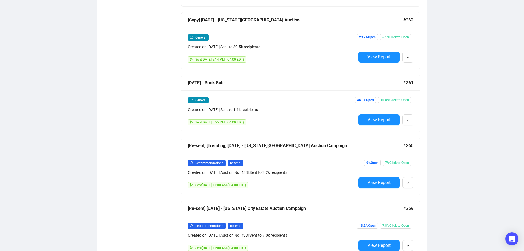
click at [302, 109] on div "Created on [DATE] | Sent to 1.1k recipients" at bounding box center [272, 109] width 168 height 6
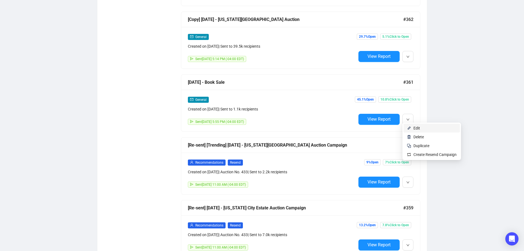
click at [429, 127] on span "Edit" at bounding box center [434, 128] width 43 height 6
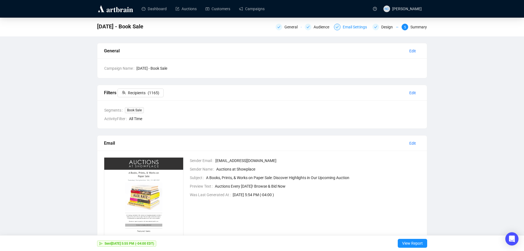
click at [346, 28] on div "Email Settings" at bounding box center [357, 27] width 28 height 7
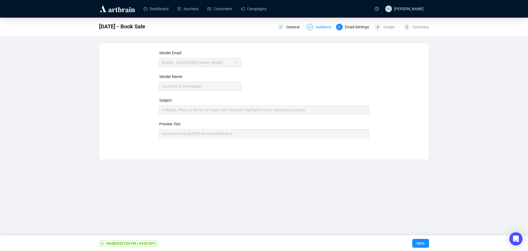
click at [323, 28] on div "Audience" at bounding box center [325, 27] width 19 height 7
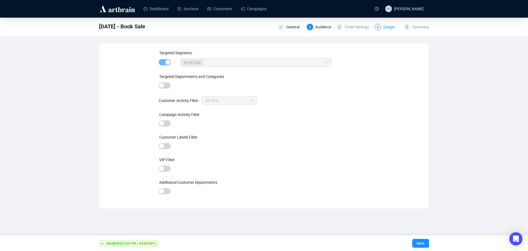
click at [391, 28] on div "Design" at bounding box center [390, 27] width 15 height 7
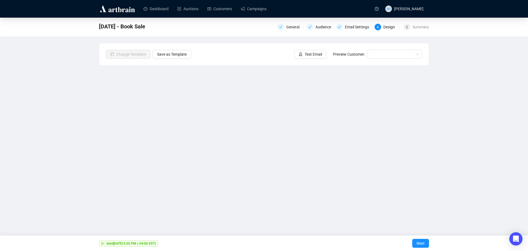
click at [477, 119] on div "[DATE] - Book Sale General Audience Email Settings 4 Design 5 Summary Change Te…" at bounding box center [264, 119] width 528 height 203
click at [418, 241] on span "Next" at bounding box center [421, 242] width 8 height 15
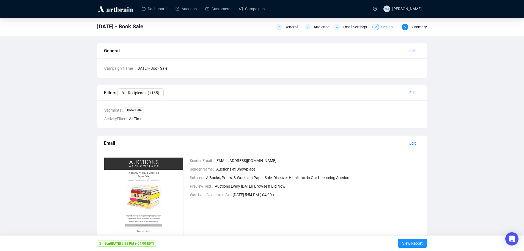
click at [384, 26] on div "Design" at bounding box center [388, 27] width 15 height 7
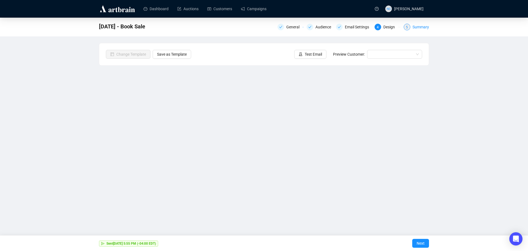
click at [423, 28] on div "Summary" at bounding box center [421, 27] width 17 height 7
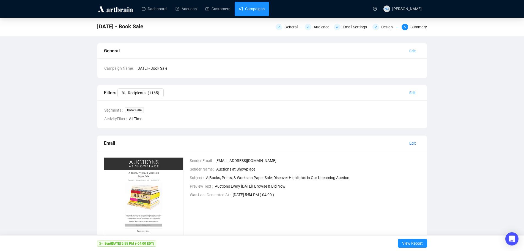
click at [254, 8] on link "Campaigns" at bounding box center [252, 9] width 26 height 14
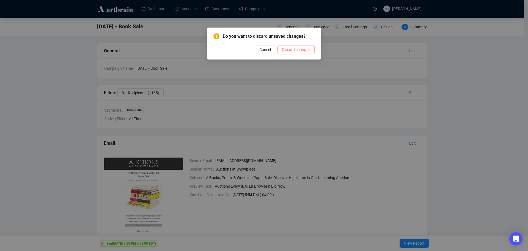
click at [292, 50] on span "Discard changes" at bounding box center [296, 49] width 28 height 6
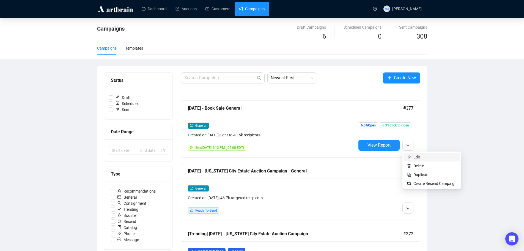
click at [424, 158] on span "Edit" at bounding box center [434, 157] width 43 height 6
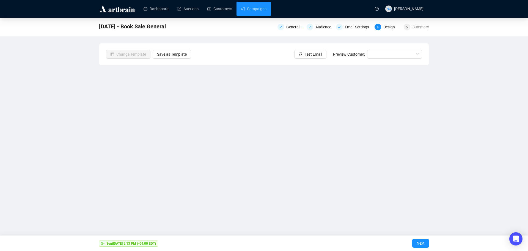
click at [472, 150] on div "[DATE] - Book Sale General General Audience Email Settings 4 Design 5 Summary C…" at bounding box center [264, 119] width 528 height 203
click at [421, 245] on span "Next" at bounding box center [421, 242] width 8 height 15
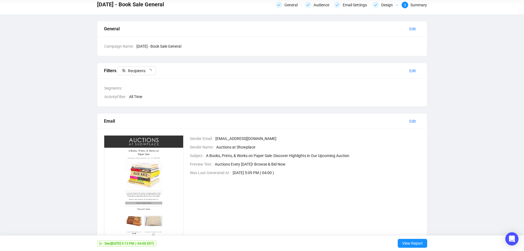
scroll to position [51, 0]
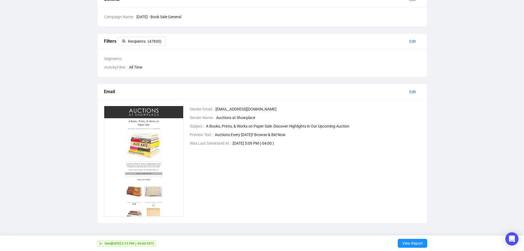
click at [139, 148] on img at bounding box center [144, 161] width 80 height 111
click at [142, 141] on img at bounding box center [144, 161] width 80 height 111
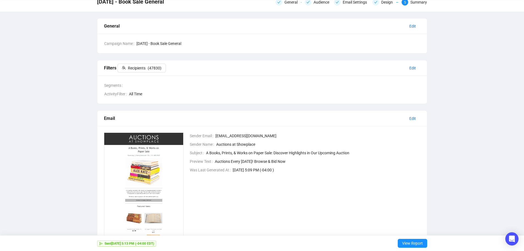
scroll to position [0, 0]
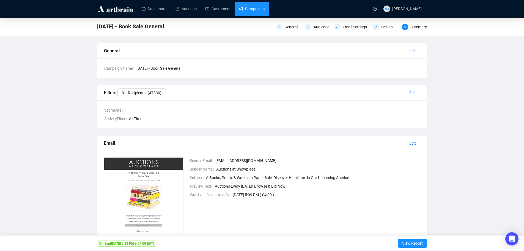
click at [253, 10] on link "Campaigns" at bounding box center [252, 9] width 26 height 14
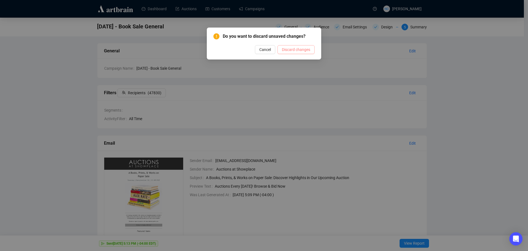
click at [293, 51] on span "Discard changes" at bounding box center [296, 49] width 28 height 6
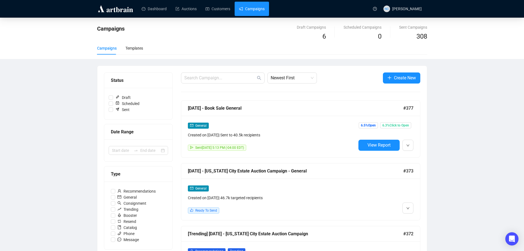
click at [274, 124] on div "General" at bounding box center [272, 125] width 168 height 6
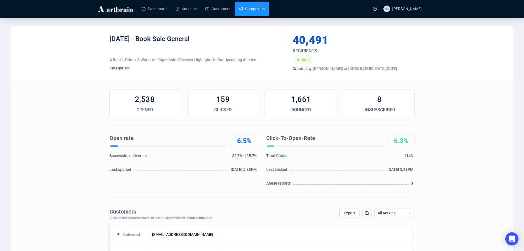
click at [250, 10] on link "Campaigns" at bounding box center [252, 9] width 26 height 14
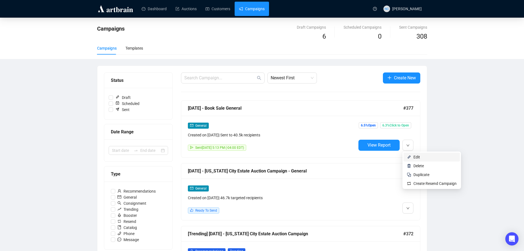
click at [418, 156] on span "Edit" at bounding box center [416, 157] width 7 height 4
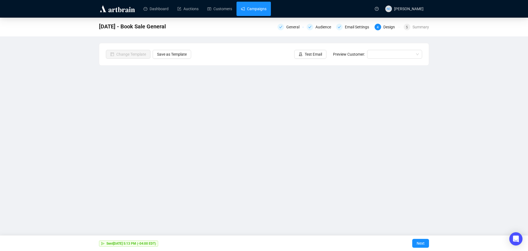
click at [248, 9] on link "Campaigns" at bounding box center [254, 9] width 26 height 14
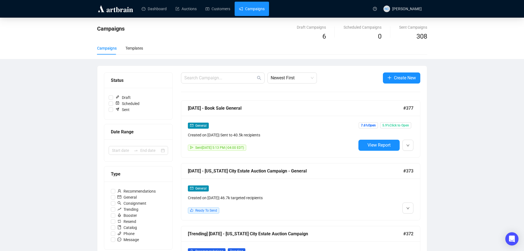
click at [289, 128] on div "General Created on [DATE] | Sent to 40.5k recipients" at bounding box center [272, 130] width 168 height 16
